Goal: Information Seeking & Learning: Find specific fact

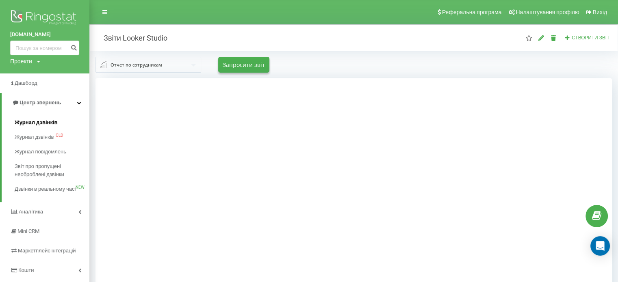
click at [48, 126] on span "Журнал дзвінків" at bounding box center [36, 123] width 43 height 8
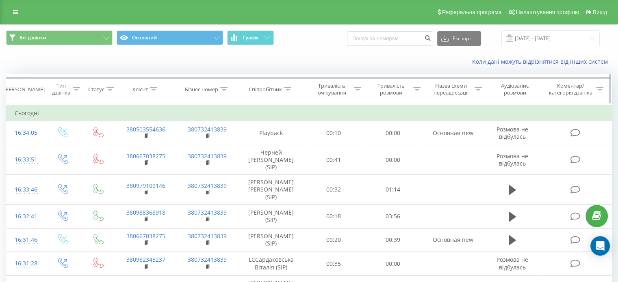
click at [284, 90] on icon at bounding box center [287, 89] width 7 height 4
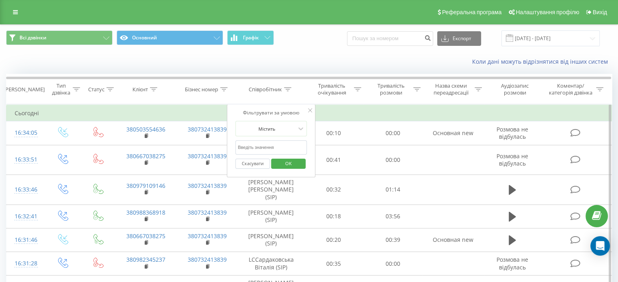
click at [288, 147] on input "text" at bounding box center [270, 148] width 71 height 14
click button "OK" at bounding box center [288, 164] width 35 height 10
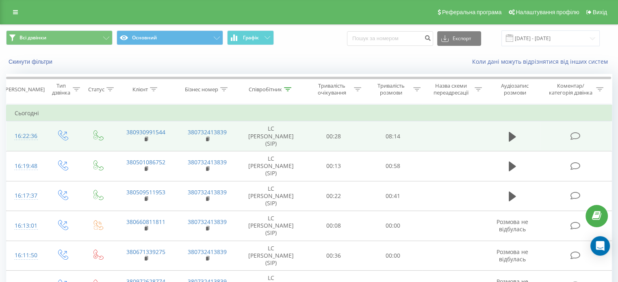
click at [160, 145] on td "380930991544" at bounding box center [145, 136] width 61 height 30
click at [509, 138] on icon at bounding box center [512, 137] width 7 height 10
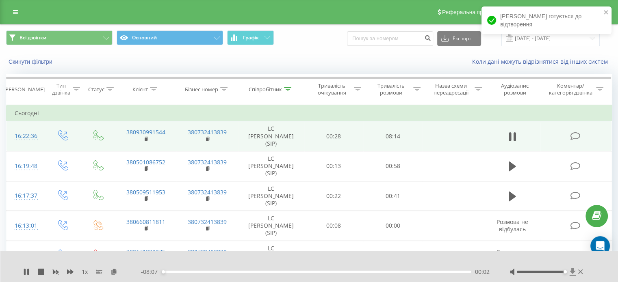
drag, startPoint x: 541, startPoint y: 273, endPoint x: 569, endPoint y: 274, distance: 28.8
click at [569, 274] on div at bounding box center [547, 272] width 75 height 8
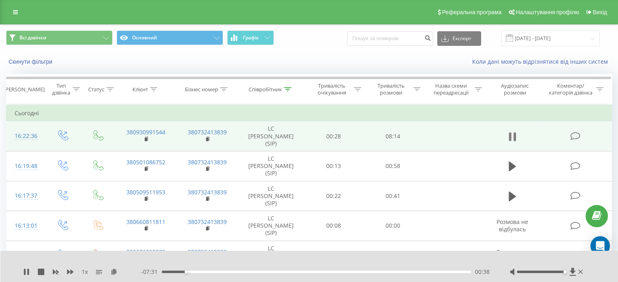
click at [515, 137] on icon at bounding box center [514, 136] width 2 height 9
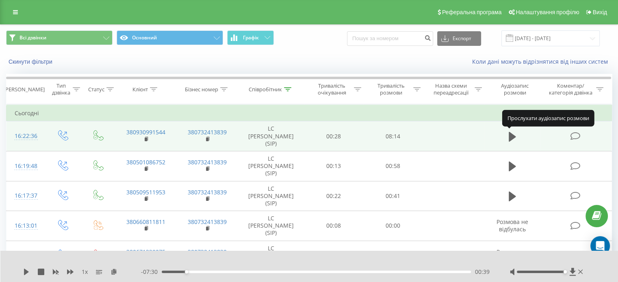
click at [515, 137] on icon at bounding box center [512, 136] width 7 height 11
click at [515, 137] on icon at bounding box center [514, 136] width 2 height 9
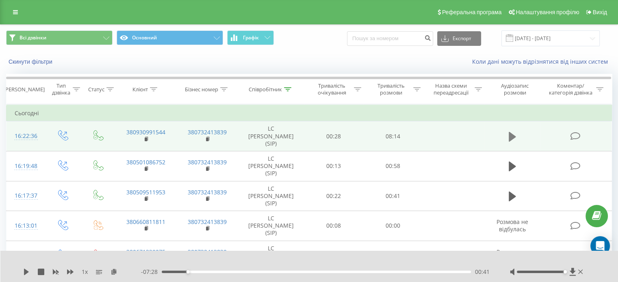
click at [517, 133] on button at bounding box center [512, 137] width 12 height 12
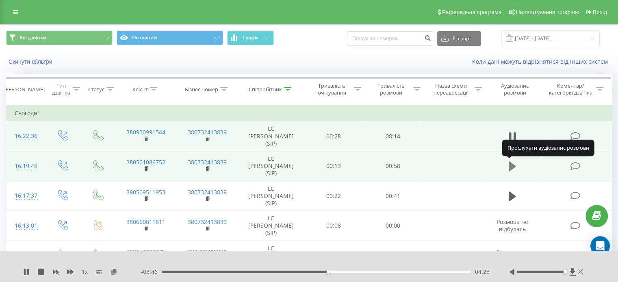
click at [513, 165] on icon at bounding box center [512, 167] width 7 height 10
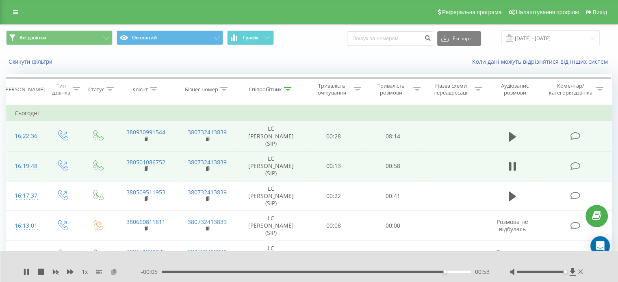
click at [114, 270] on icon at bounding box center [113, 272] width 7 height 6
click at [289, 89] on icon at bounding box center [287, 89] width 7 height 4
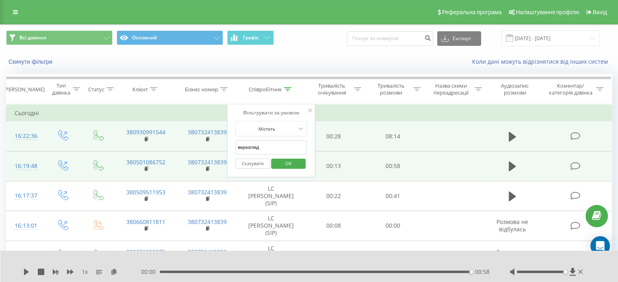
click at [269, 149] on input "верхогляд" at bounding box center [270, 148] width 71 height 14
click button "OK" at bounding box center [288, 164] width 35 height 10
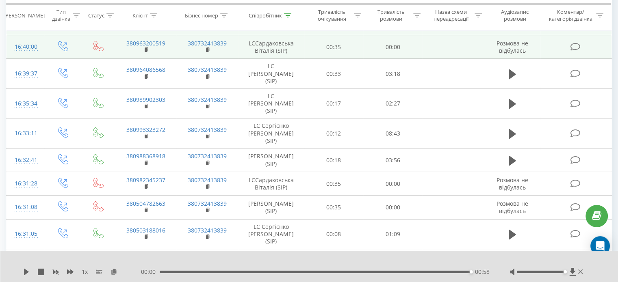
scroll to position [143, 0]
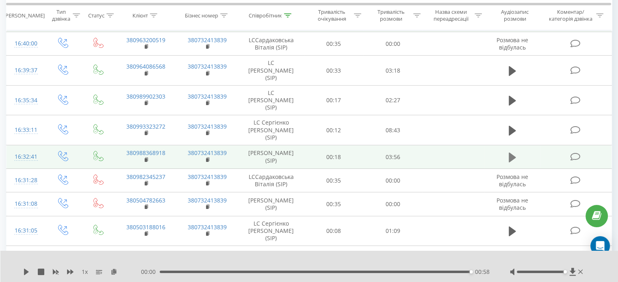
click at [511, 162] on icon at bounding box center [512, 157] width 7 height 11
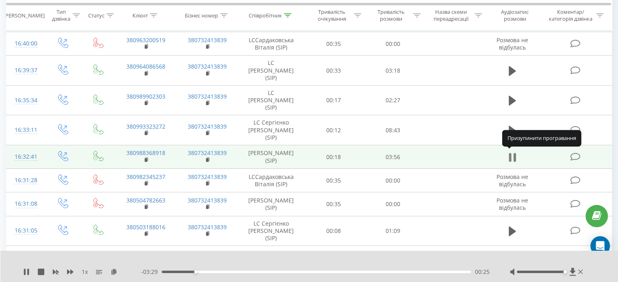
click at [515, 155] on button at bounding box center [512, 158] width 12 height 12
click at [24, 273] on icon at bounding box center [26, 272] width 6 height 6
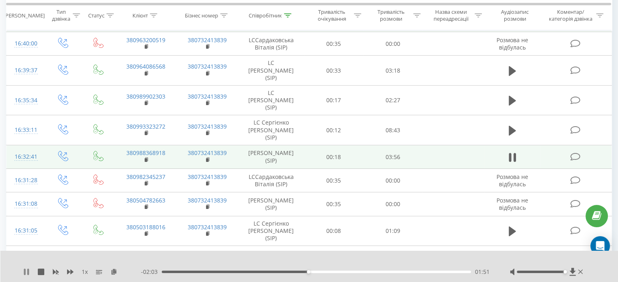
click at [27, 274] on icon at bounding box center [26, 272] width 6 height 6
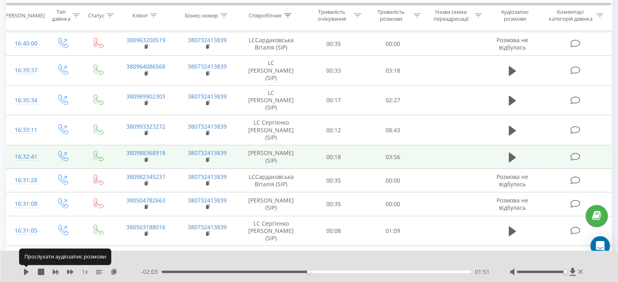
click at [27, 274] on icon at bounding box center [26, 272] width 6 height 6
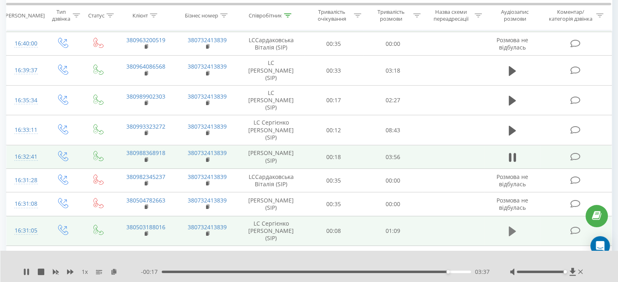
click at [513, 232] on icon at bounding box center [512, 232] width 7 height 10
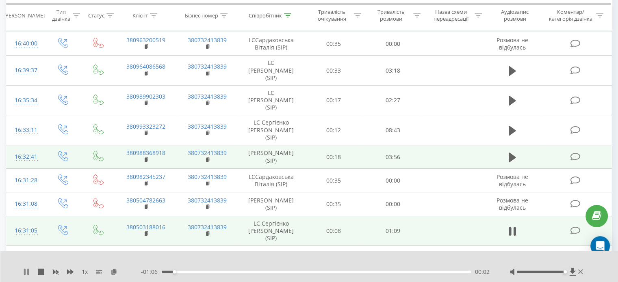
click at [24, 271] on icon at bounding box center [26, 272] width 6 height 6
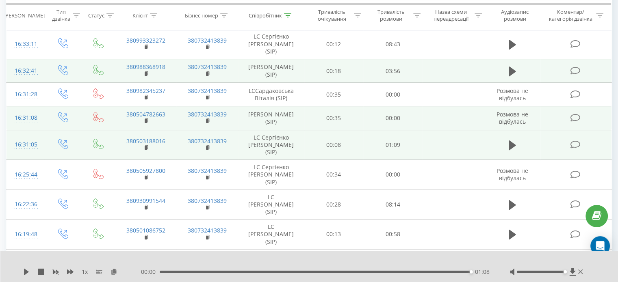
scroll to position [301, 0]
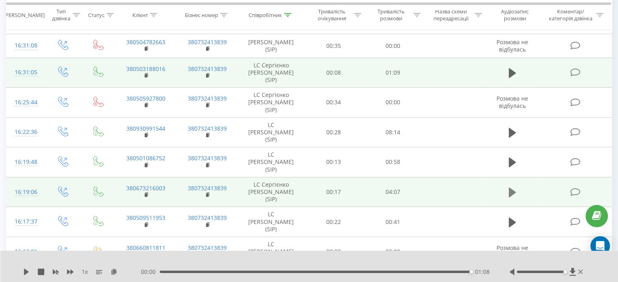
click at [515, 191] on icon at bounding box center [512, 193] width 7 height 10
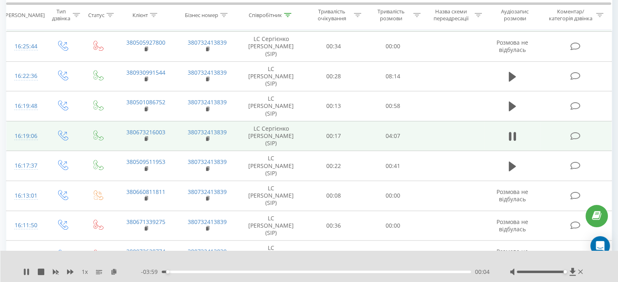
scroll to position [357, 0]
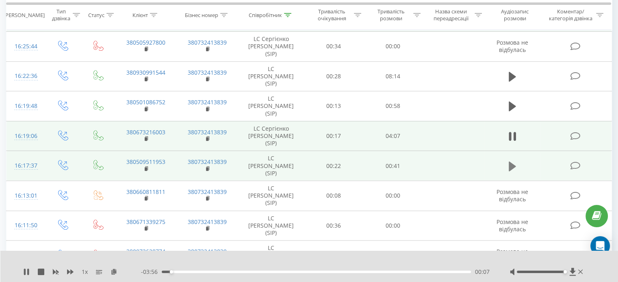
click at [510, 164] on icon at bounding box center [512, 166] width 7 height 10
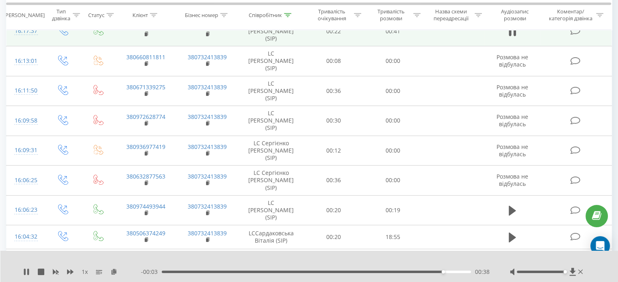
scroll to position [565, 0]
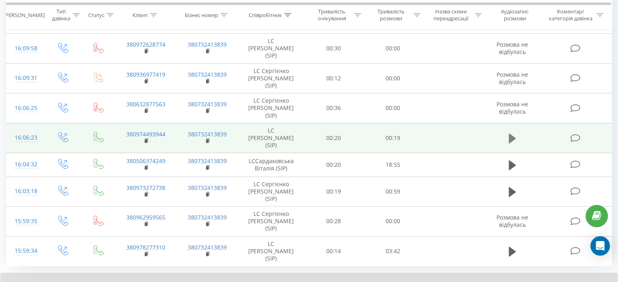
click at [511, 137] on icon at bounding box center [512, 139] width 7 height 10
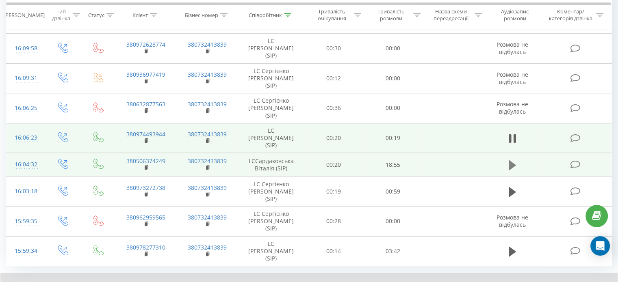
click at [512, 165] on icon at bounding box center [512, 165] width 7 height 10
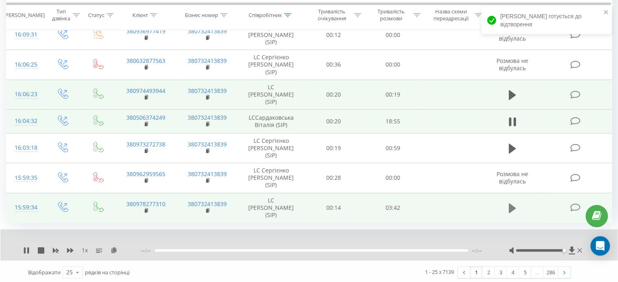
click at [515, 204] on icon at bounding box center [512, 208] width 7 height 11
click at [86, 250] on span "1 x" at bounding box center [85, 251] width 6 height 8
click at [83, 248] on span "1 x" at bounding box center [85, 251] width 6 height 8
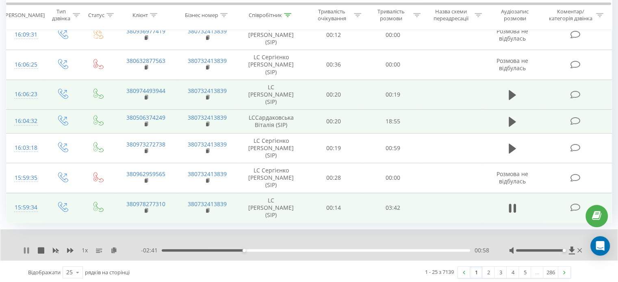
click at [27, 249] on icon at bounding box center [26, 250] width 6 height 6
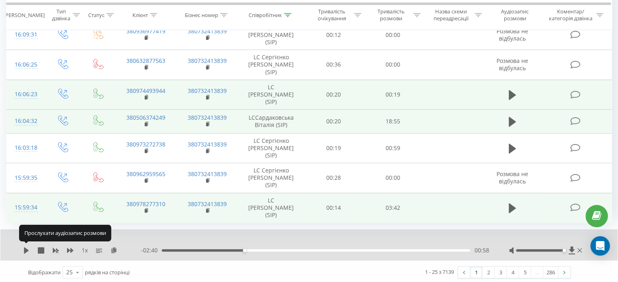
click at [27, 249] on icon at bounding box center [26, 250] width 5 height 6
click at [27, 249] on icon at bounding box center [26, 250] width 6 height 6
click at [27, 249] on icon at bounding box center [26, 250] width 5 height 6
click at [27, 249] on icon at bounding box center [26, 250] width 6 height 6
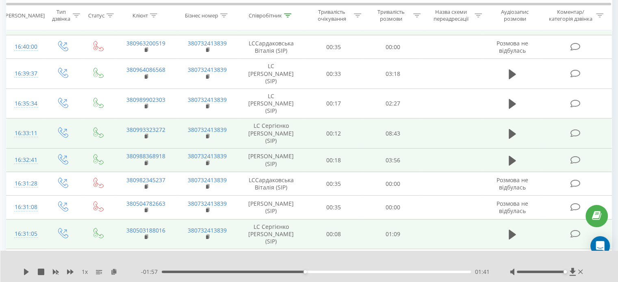
scroll to position [141, 0]
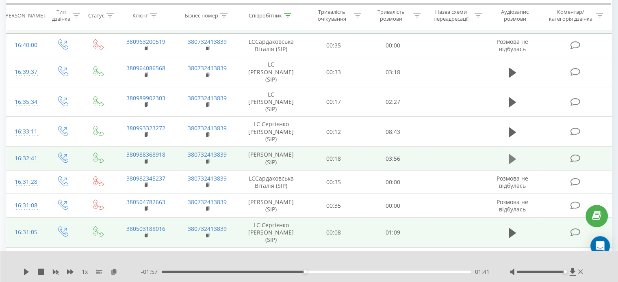
click at [509, 155] on icon at bounding box center [512, 159] width 7 height 10
drag, startPoint x: 451, startPoint y: 273, endPoint x: 200, endPoint y: 275, distance: 250.6
click at [200, 275] on div "- 03:16 00:39 00:39" at bounding box center [315, 272] width 348 height 8
click at [28, 271] on icon at bounding box center [28, 272] width 2 height 6
click at [113, 272] on icon at bounding box center [113, 272] width 7 height 6
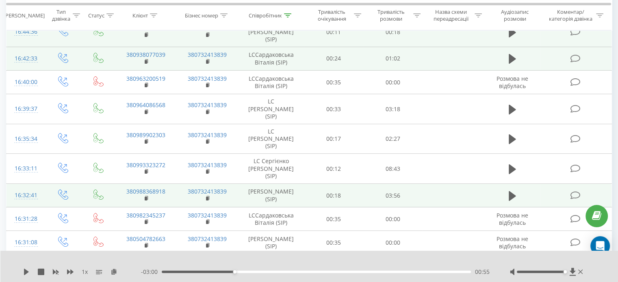
scroll to position [0, 0]
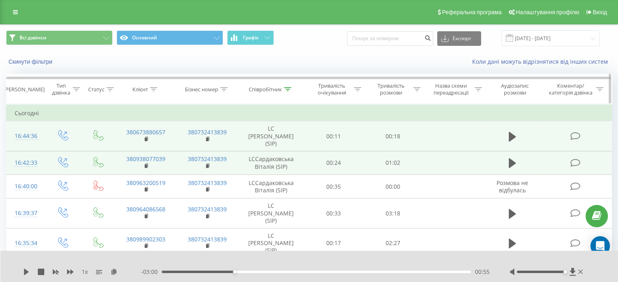
click at [290, 84] on th "Співробітник" at bounding box center [271, 89] width 66 height 30
click at [286, 89] on icon at bounding box center [287, 89] width 7 height 4
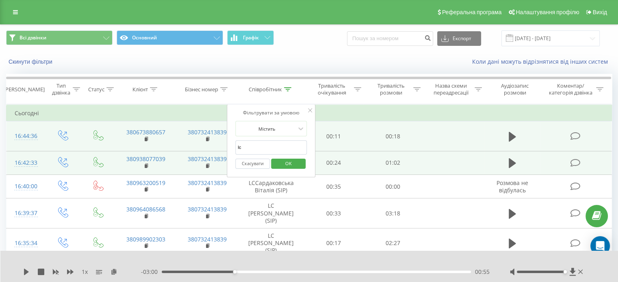
click at [258, 147] on input "lc" at bounding box center [270, 148] width 71 height 14
type input "l"
type input "верхогляд"
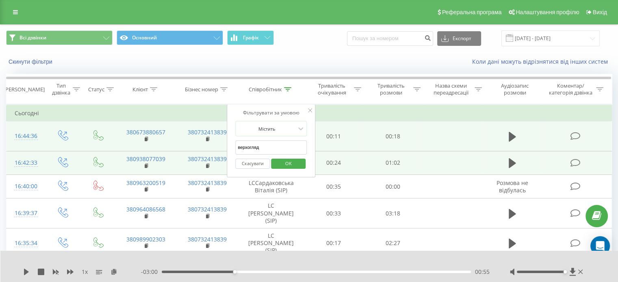
click button "OK" at bounding box center [288, 164] width 35 height 10
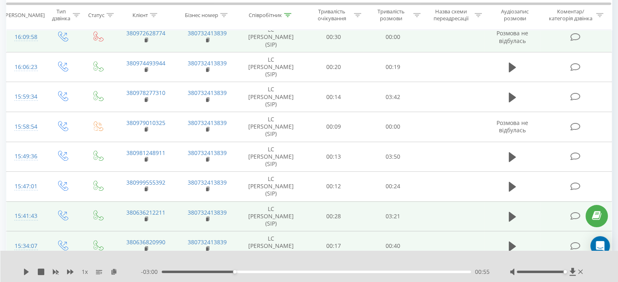
scroll to position [645, 0]
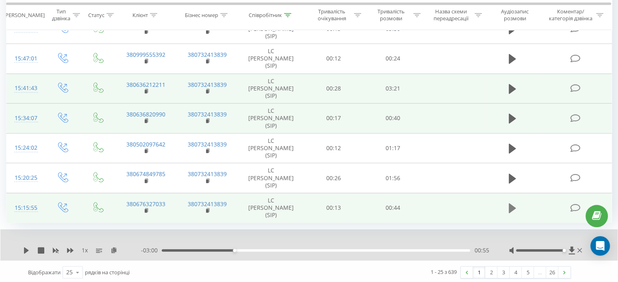
click at [513, 206] on icon at bounding box center [512, 208] width 7 height 10
click at [25, 248] on icon at bounding box center [25, 250] width 2 height 6
click at [80, 273] on icon at bounding box center [77, 273] width 12 height 16
click at [77, 251] on div "50" at bounding box center [72, 249] width 19 height 12
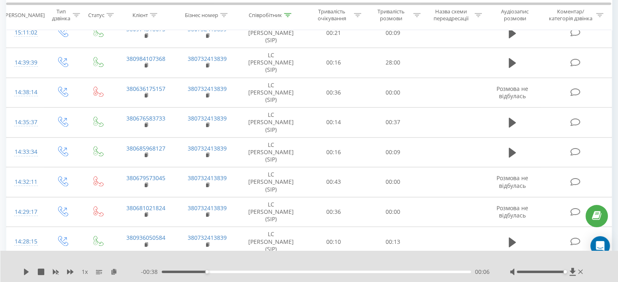
scroll to position [851, 0]
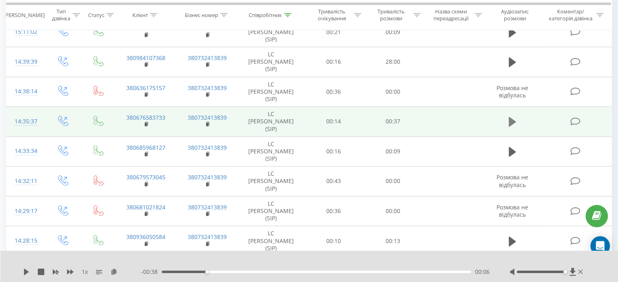
click at [515, 123] on icon at bounding box center [512, 121] width 7 height 11
click at [517, 119] on button at bounding box center [512, 122] width 12 height 12
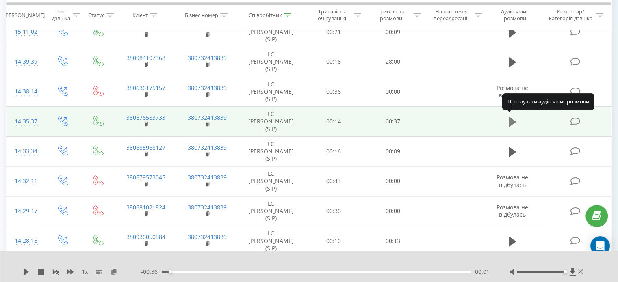
click at [516, 119] on button at bounding box center [512, 122] width 12 height 12
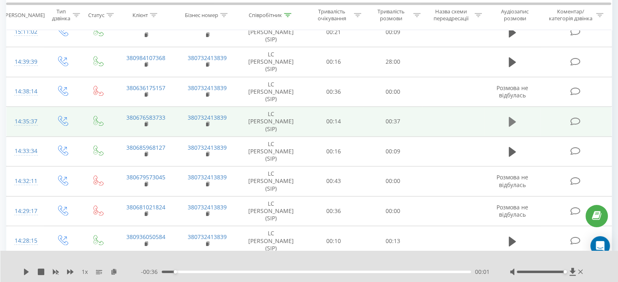
click at [509, 120] on icon at bounding box center [512, 122] width 7 height 10
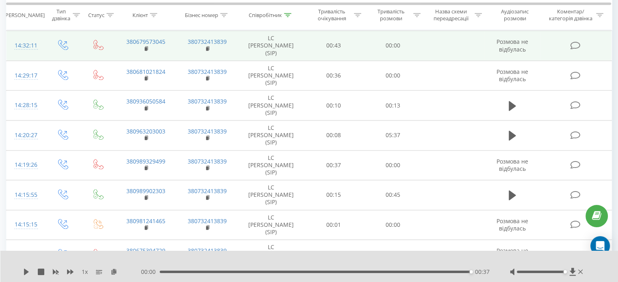
scroll to position [1005, 0]
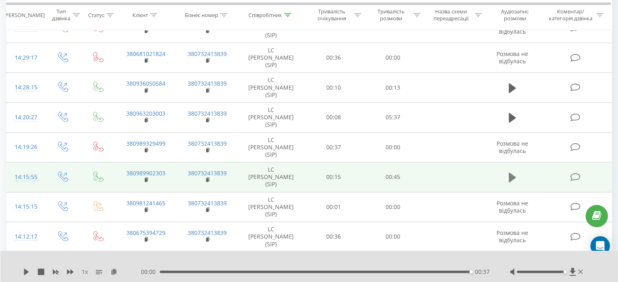
click at [510, 178] on icon at bounding box center [512, 178] width 7 height 10
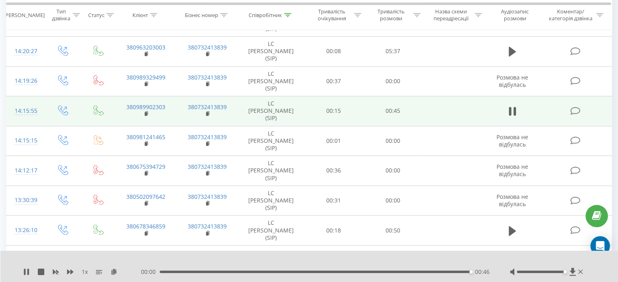
scroll to position [1055, 0]
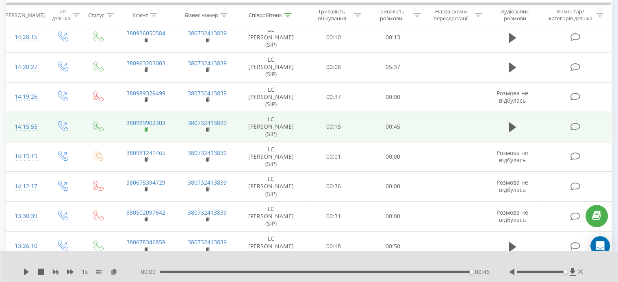
click at [145, 128] on rect at bounding box center [146, 130] width 2 height 4
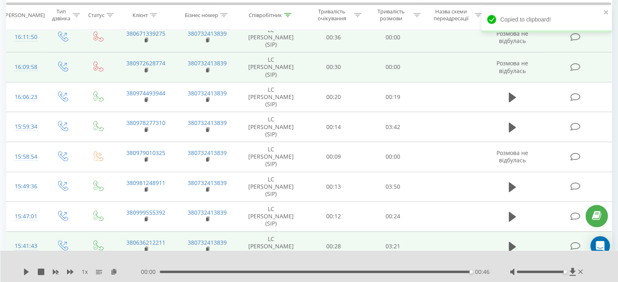
scroll to position [0, 0]
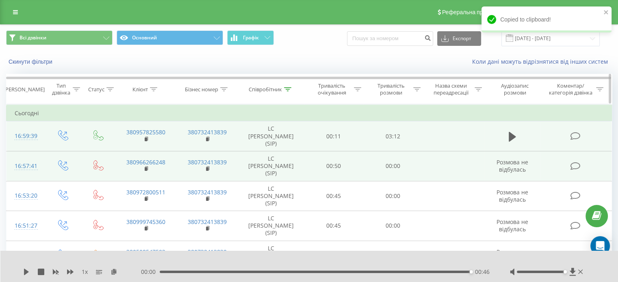
click at [156, 88] on icon at bounding box center [153, 89] width 7 height 4
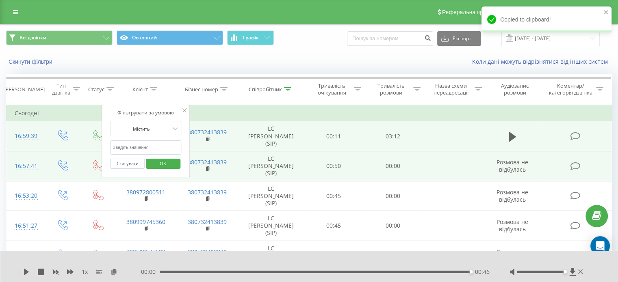
click at [156, 146] on input "text" at bounding box center [145, 148] width 71 height 14
paste input "380989902303"
type input "380989902303"
click button "OK" at bounding box center [163, 164] width 35 height 10
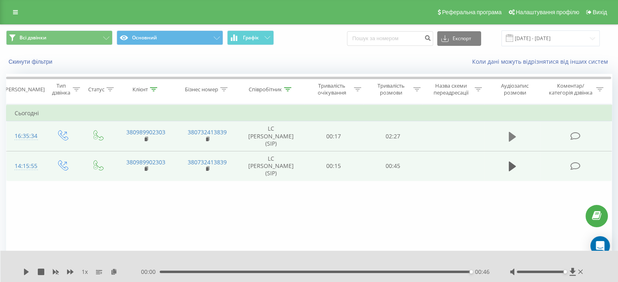
click at [515, 136] on icon at bounding box center [512, 137] width 7 height 10
click at [25, 275] on icon at bounding box center [25, 272] width 2 height 6
click at [210, 270] on div "- 01:33 00:53 00:53" at bounding box center [315, 272] width 348 height 8
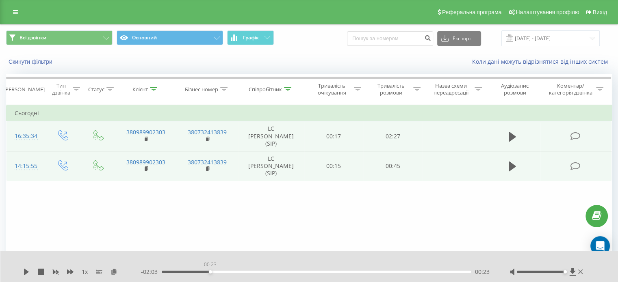
click at [210, 273] on div "00:23" at bounding box center [316, 272] width 309 height 2
click at [26, 273] on icon at bounding box center [26, 272] width 5 height 6
click at [184, 272] on div "00:10" at bounding box center [316, 272] width 309 height 2
click at [163, 271] on div "00:00" at bounding box center [316, 272] width 309 height 2
click at [28, 272] on icon at bounding box center [28, 272] width 2 height 6
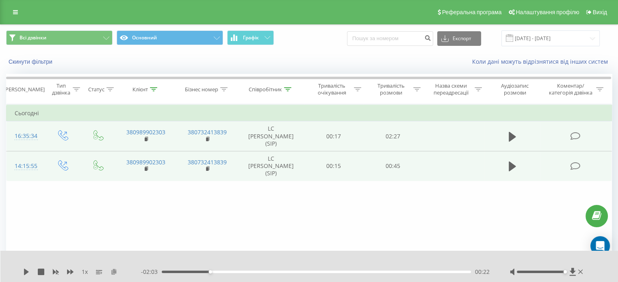
click at [113, 273] on icon at bounding box center [113, 272] width 7 height 6
click at [154, 91] on icon at bounding box center [153, 89] width 7 height 4
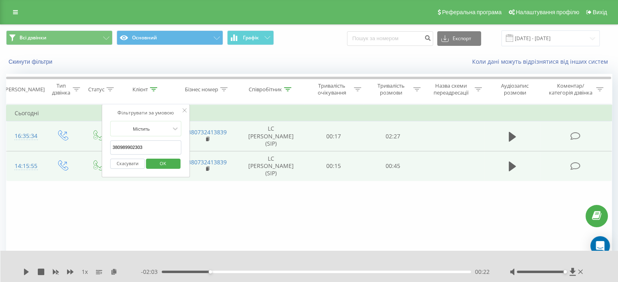
click at [147, 147] on input "380989902303" at bounding box center [145, 148] width 71 height 14
click at [170, 164] on span "OK" at bounding box center [163, 163] width 23 height 13
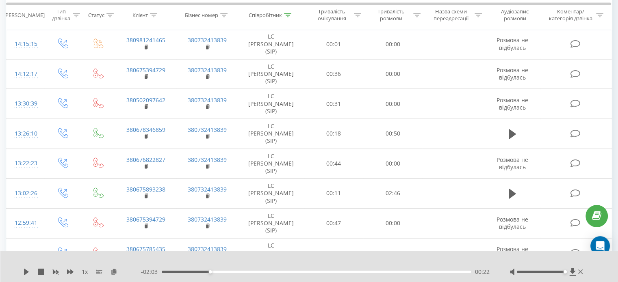
scroll to position [1391, 0]
